Goal: Find specific page/section: Find specific page/section

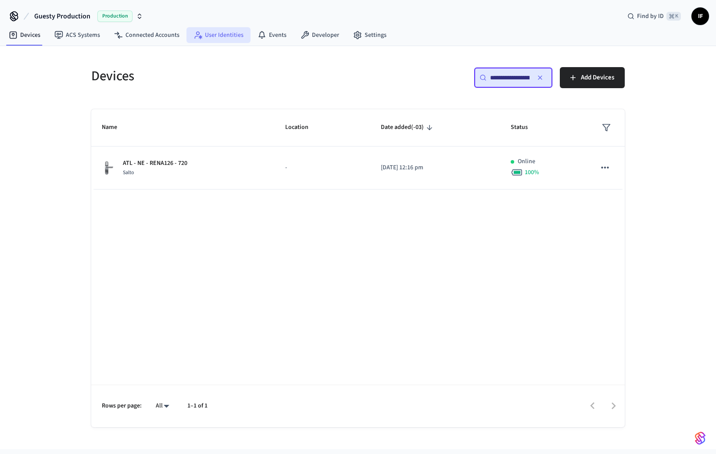
click at [224, 40] on link "User Identities" at bounding box center [218, 35] width 64 height 16
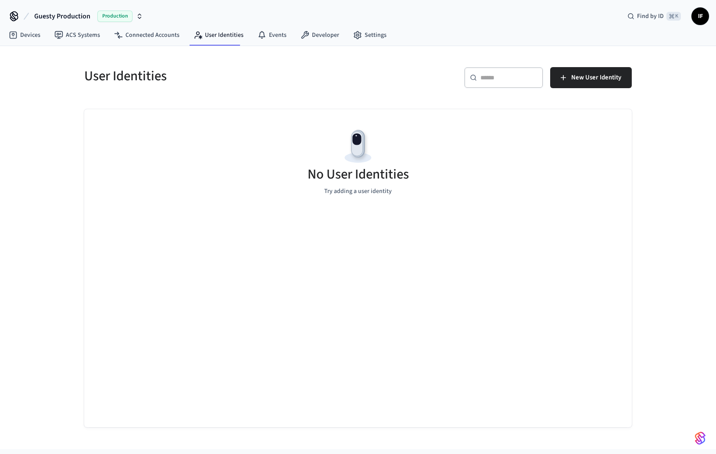
click at [218, 125] on div "No User Identities Try adding a user identity" at bounding box center [357, 161] width 547 height 104
click at [138, 21] on div "Production" at bounding box center [120, 16] width 46 height 11
type input "******"
click at [103, 55] on div "Lab Accounts Production" at bounding box center [80, 56] width 120 height 11
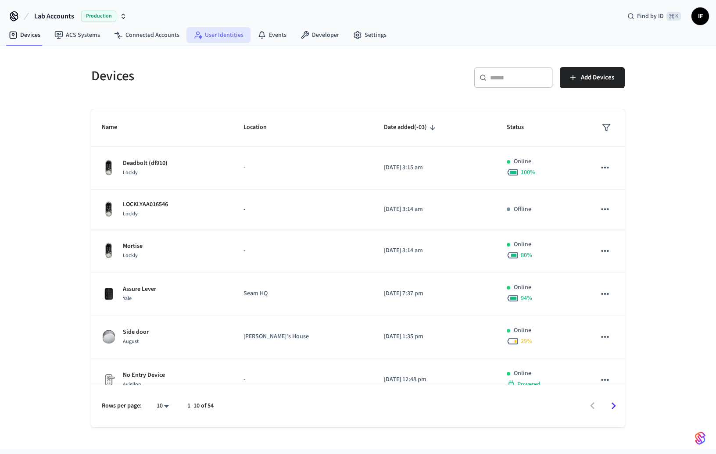
click at [230, 42] on link "User Identities" at bounding box center [218, 35] width 64 height 16
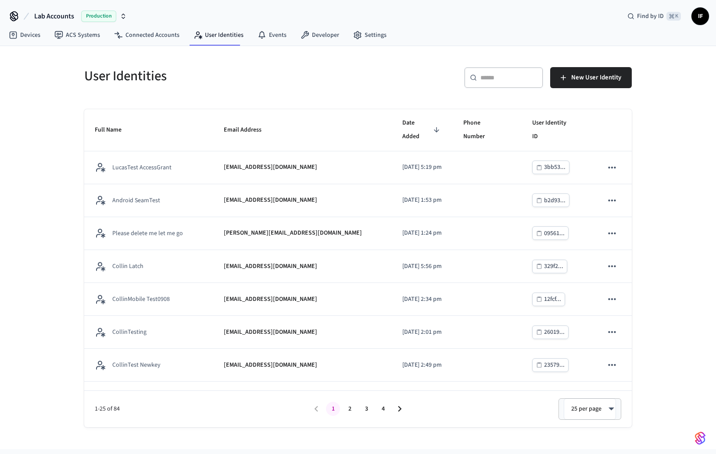
click at [402, 118] on span "Date Added" at bounding box center [422, 130] width 40 height 28
click at [402, 123] on span "Date Added" at bounding box center [422, 130] width 40 height 28
click at [402, 128] on span "Date Added" at bounding box center [422, 130] width 40 height 28
click at [250, 123] on span "Email Address" at bounding box center [248, 130] width 49 height 14
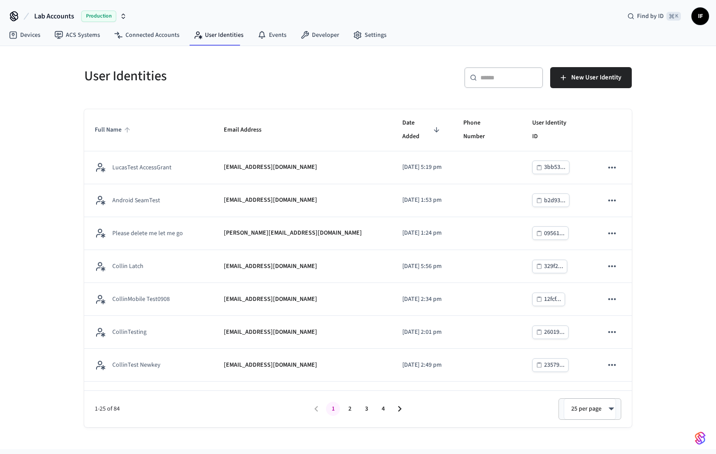
click at [117, 123] on span "Full Name" at bounding box center [114, 130] width 38 height 14
click at [469, 123] on span "Phone Number" at bounding box center [487, 130] width 48 height 28
click at [547, 124] on span "User Identity ID" at bounding box center [557, 130] width 50 height 28
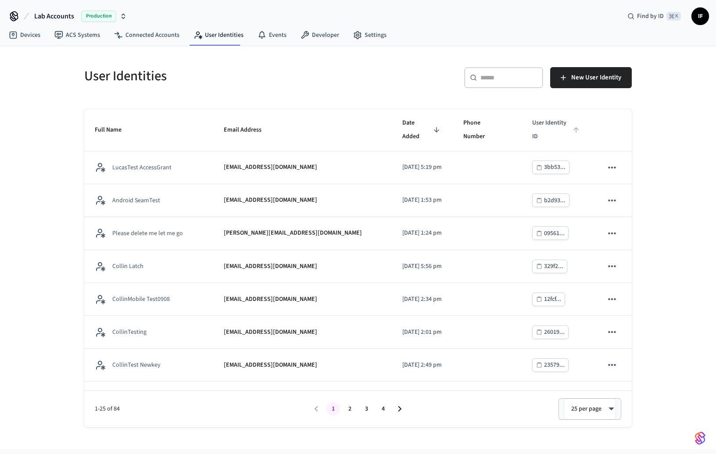
click at [547, 124] on span "User Identity ID" at bounding box center [557, 130] width 50 height 28
click at [78, 40] on link "ACS Systems" at bounding box center [77, 35] width 60 height 16
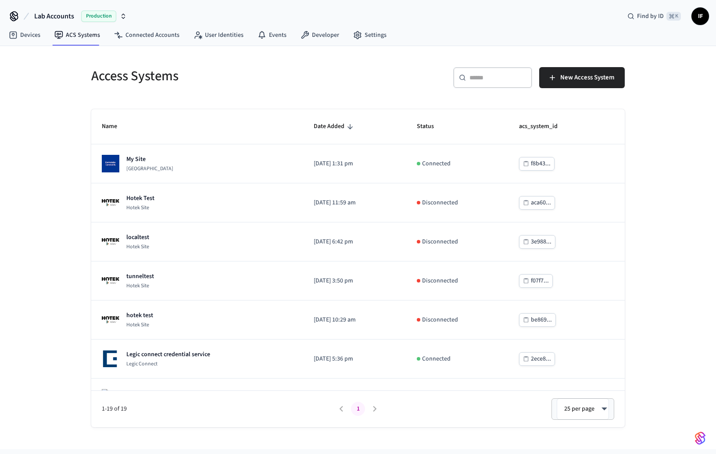
click at [62, 166] on div "Access Systems ​ ​ New Access System Name Date Added Status acs_system_id My Si…" at bounding box center [358, 247] width 716 height 403
